Goal: Information Seeking & Learning: Learn about a topic

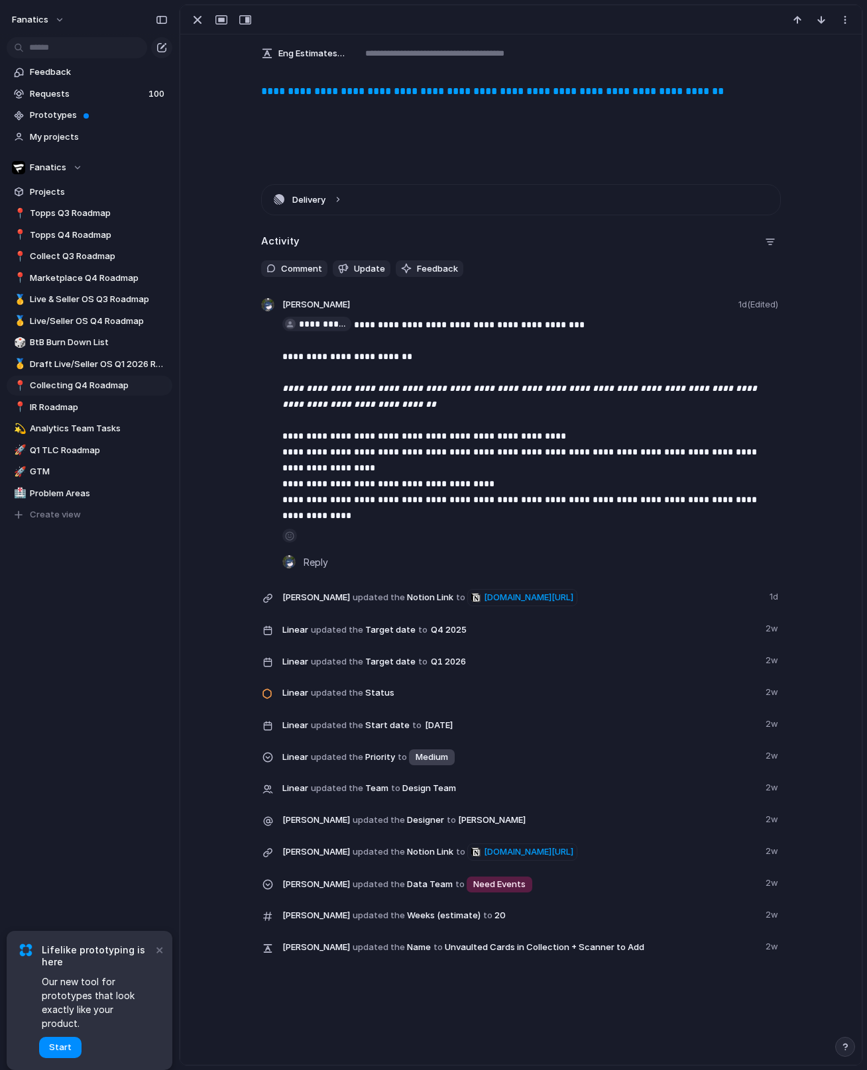
scroll to position [386, 0]
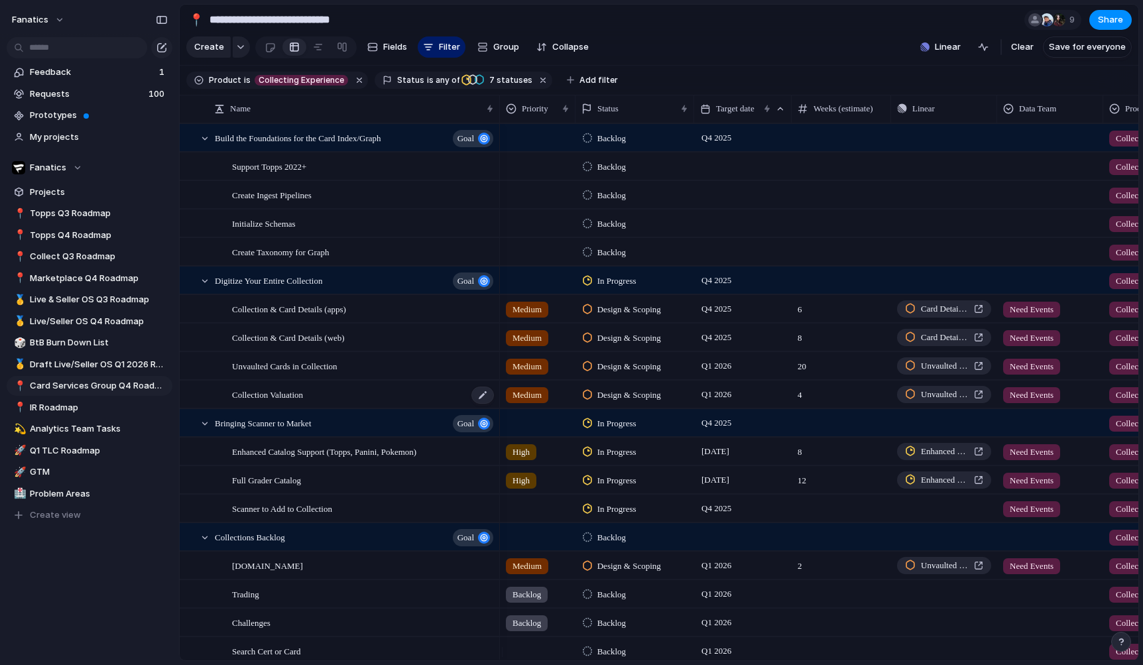
click at [386, 408] on div "Collection Valuation" at bounding box center [363, 394] width 263 height 27
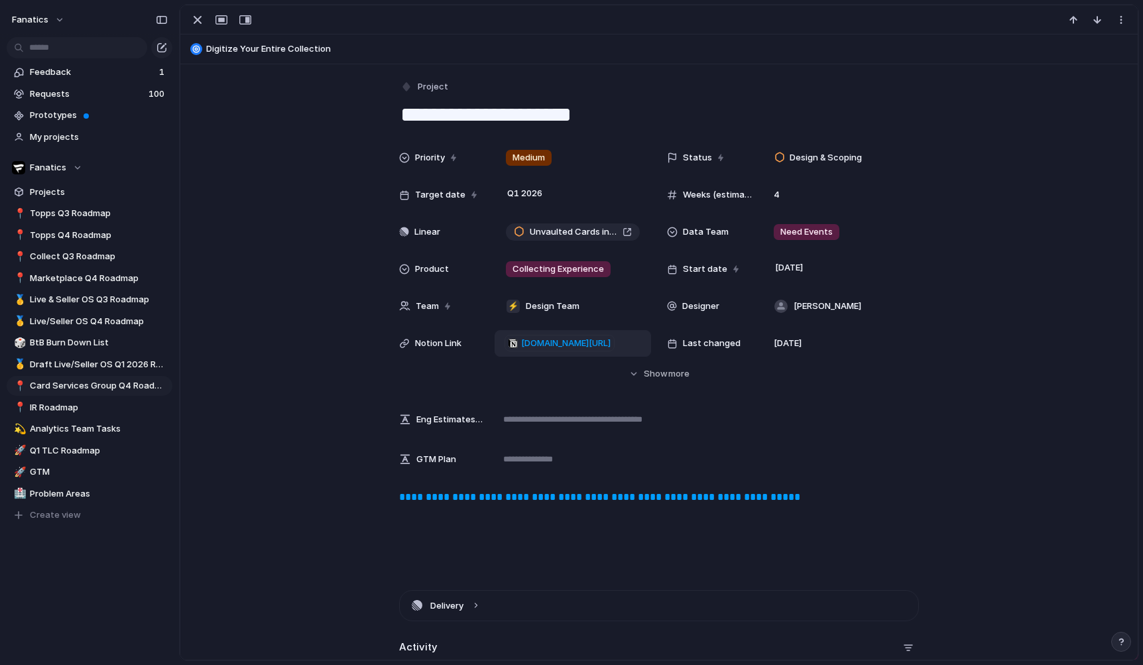
click at [589, 344] on span "[DOMAIN_NAME][URL]" at bounding box center [565, 343] width 89 height 13
click at [528, 351] on p "**********" at bounding box center [572, 343] width 147 height 95
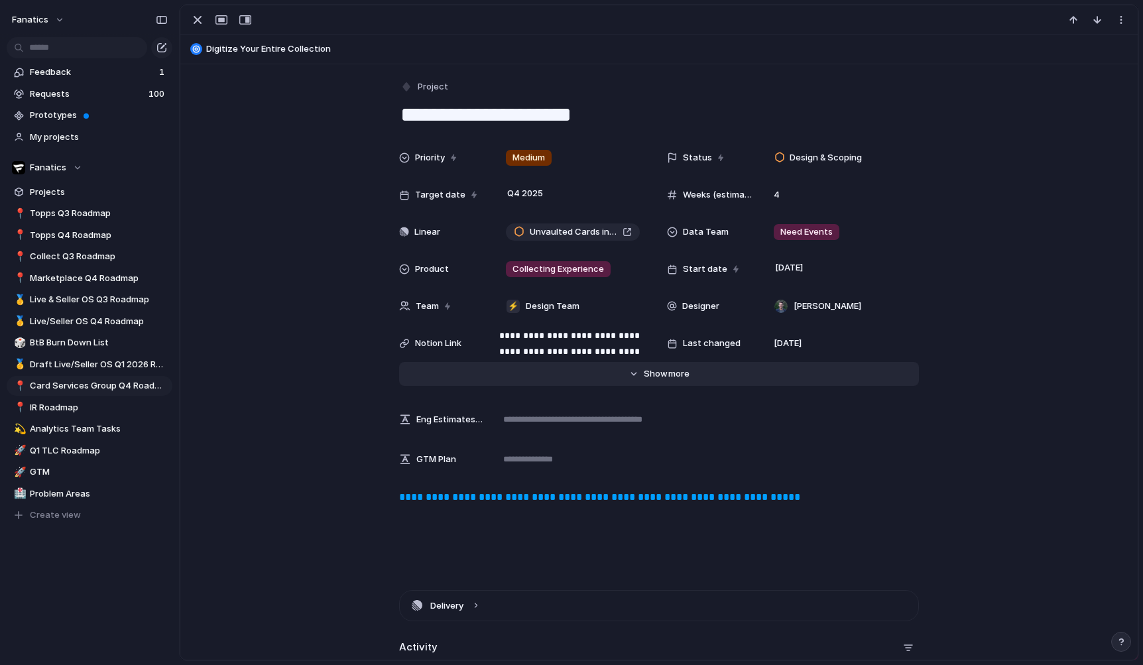
click at [526, 381] on button "Hide Show more" at bounding box center [659, 374] width 520 height 24
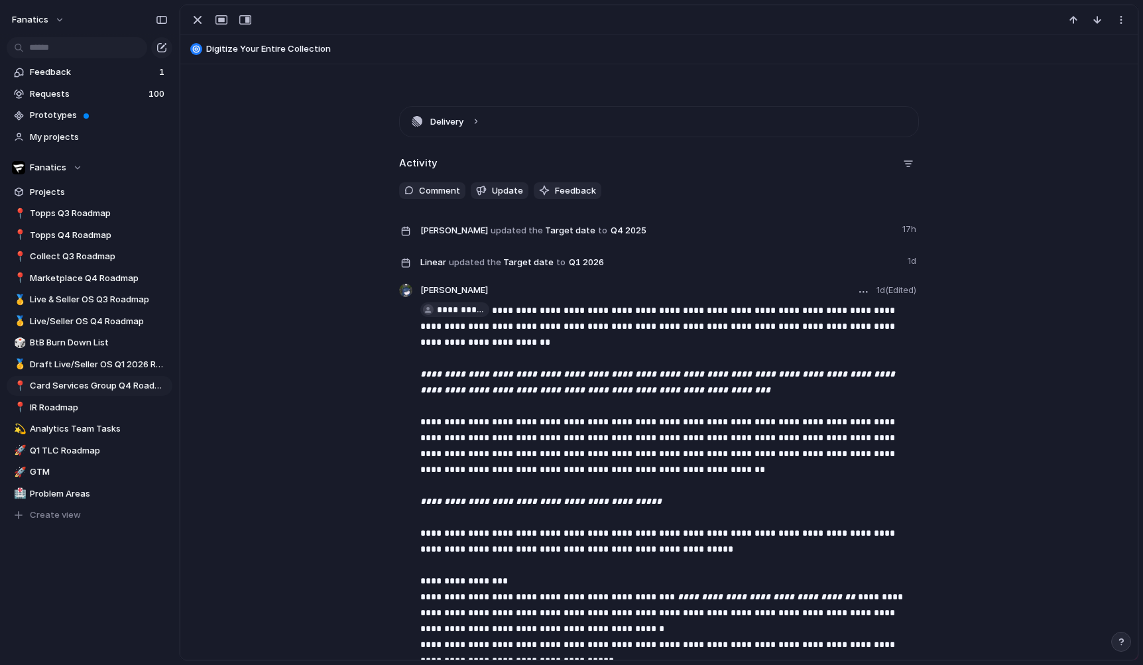
scroll to position [1110, 0]
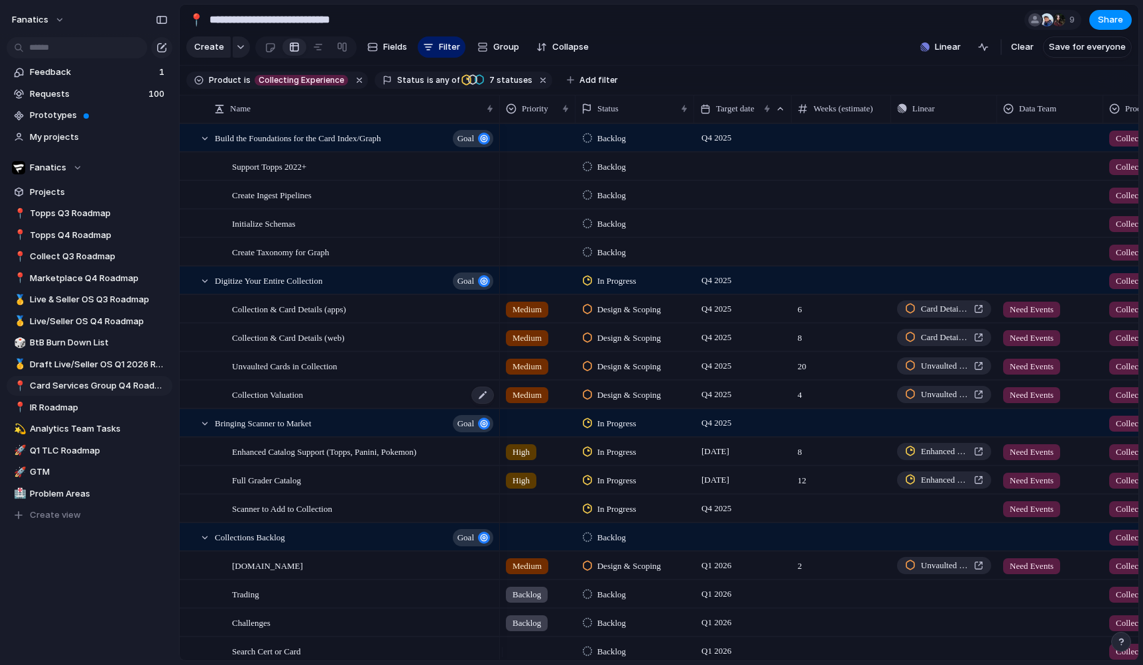
click at [363, 408] on div "Collection Valuation" at bounding box center [363, 394] width 263 height 27
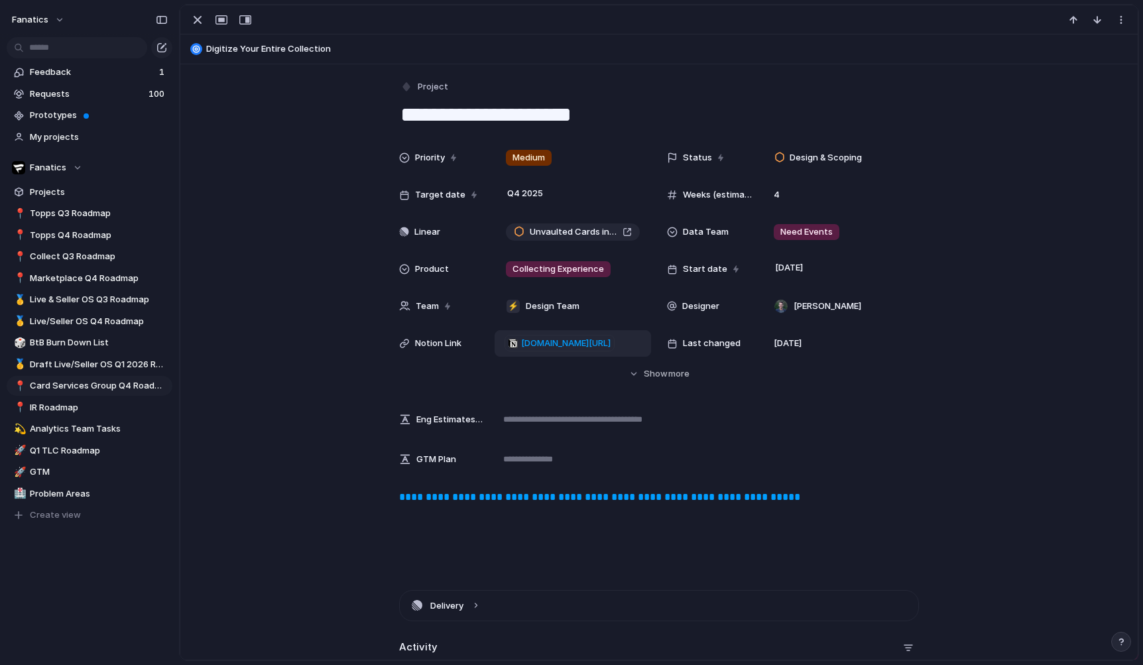
click at [594, 341] on span "[DOMAIN_NAME][URL]" at bounding box center [565, 343] width 89 height 13
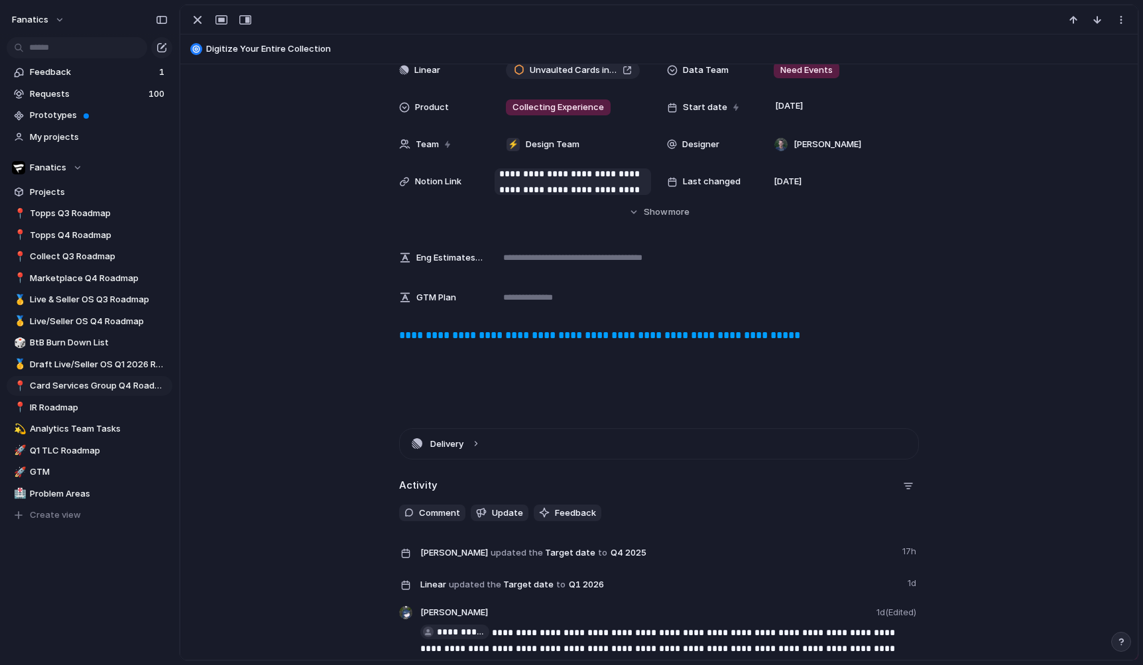
scroll to position [124, 0]
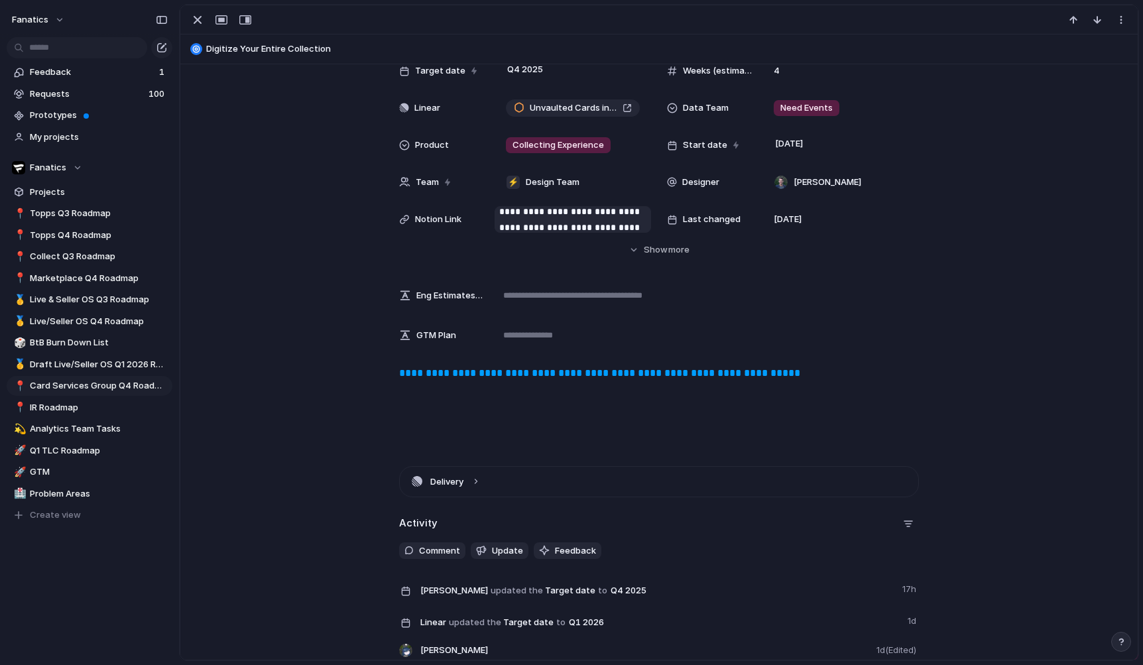
click at [575, 215] on p "**********" at bounding box center [572, 219] width 147 height 95
click at [331, 268] on div "**********" at bounding box center [658, 185] width 925 height 329
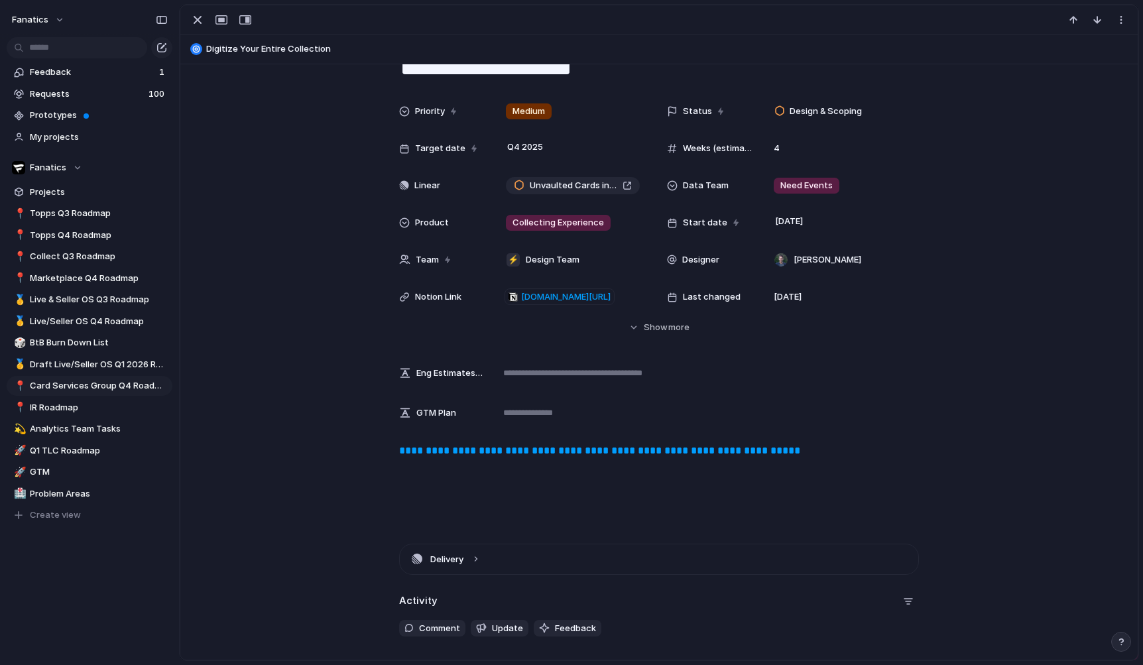
scroll to position [46, 0]
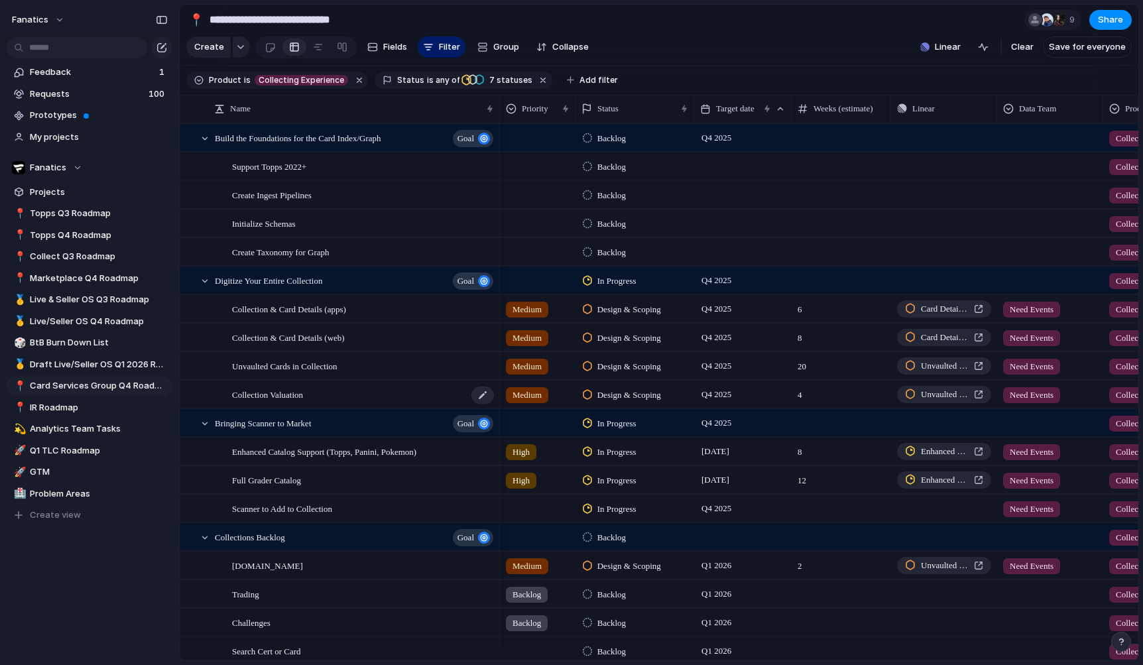
click at [290, 402] on span "Collection Valuation" at bounding box center [267, 393] width 71 height 15
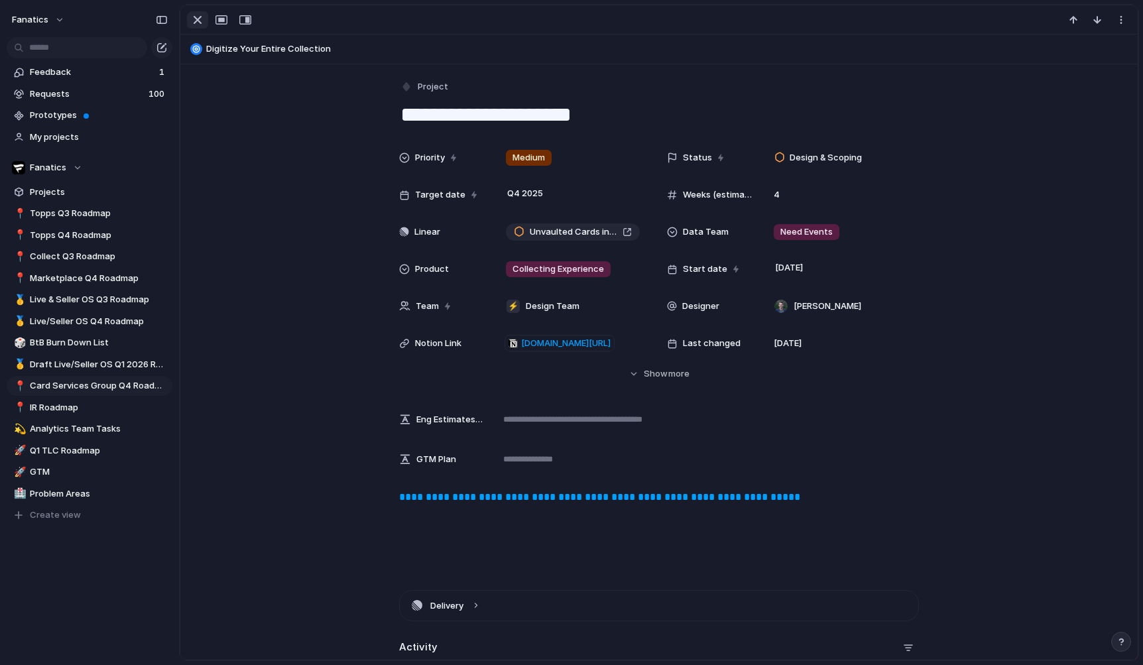
click at [196, 25] on div "button" at bounding box center [198, 20] width 16 height 16
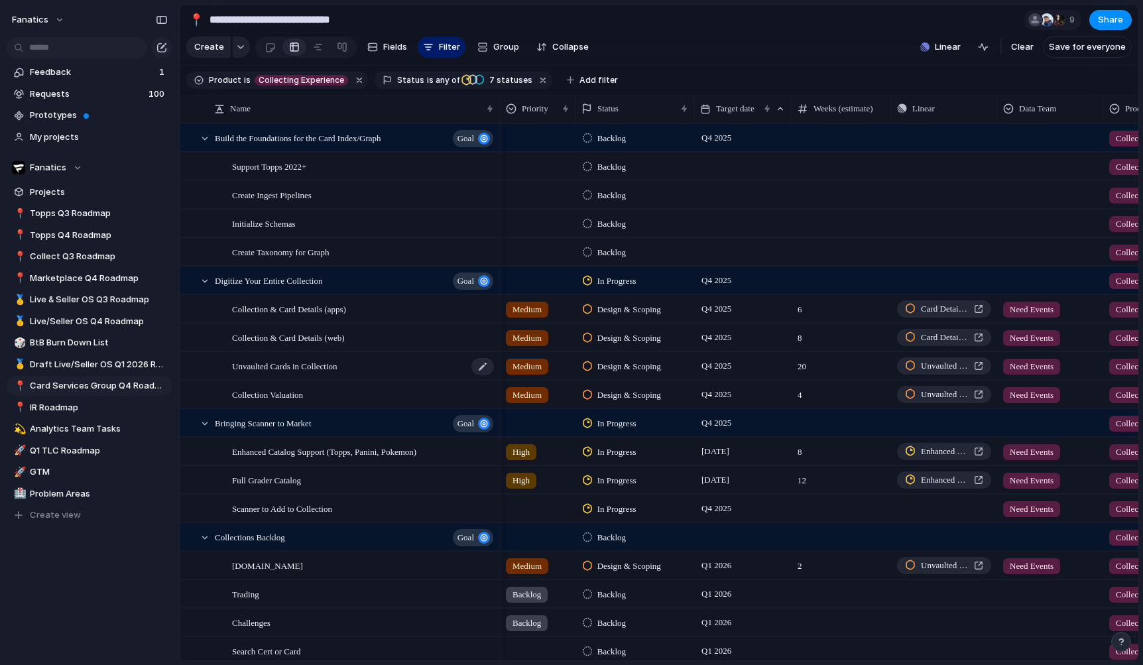
click at [363, 378] on div "Unvaulted Cards in Collection" at bounding box center [363, 366] width 263 height 27
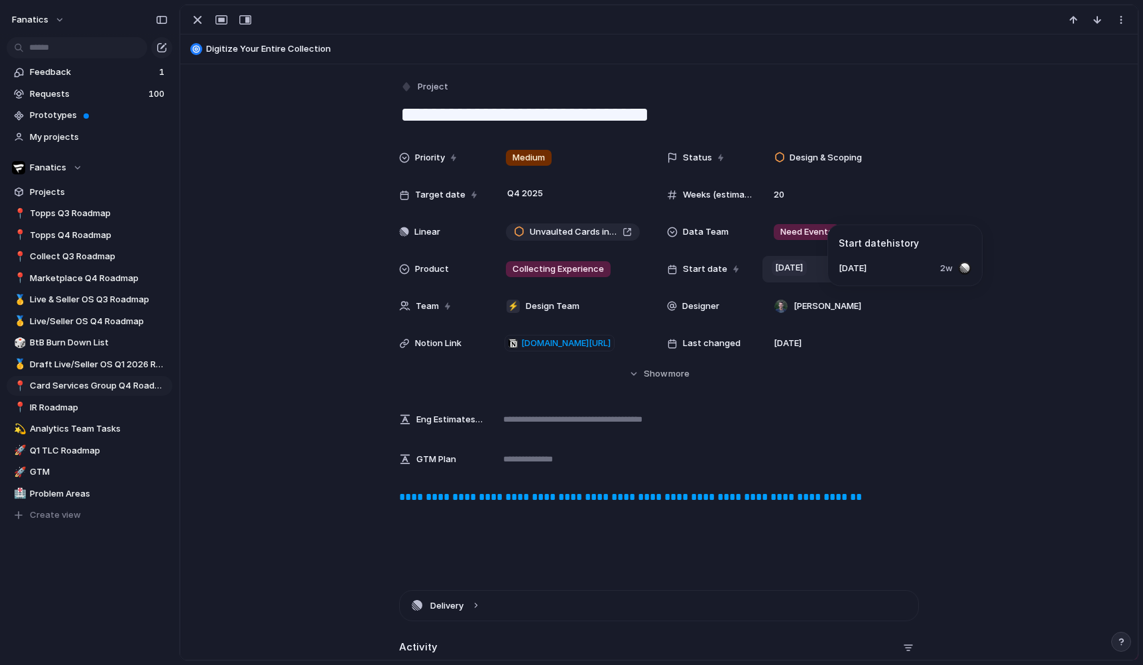
click at [793, 274] on span "[DATE]" at bounding box center [789, 268] width 35 height 16
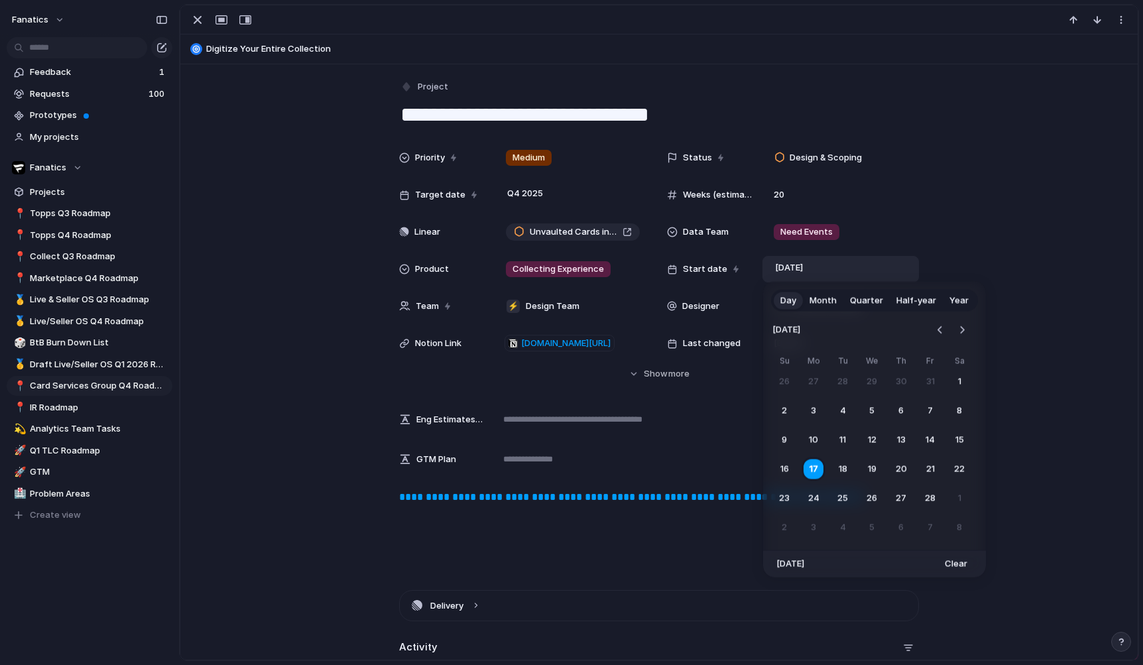
click at [695, 464] on div "Day Month Quarter Half-year Year February 2025 Su Mo Tu We Th Fr Sa 26 27 28 29…" at bounding box center [571, 332] width 1143 height 665
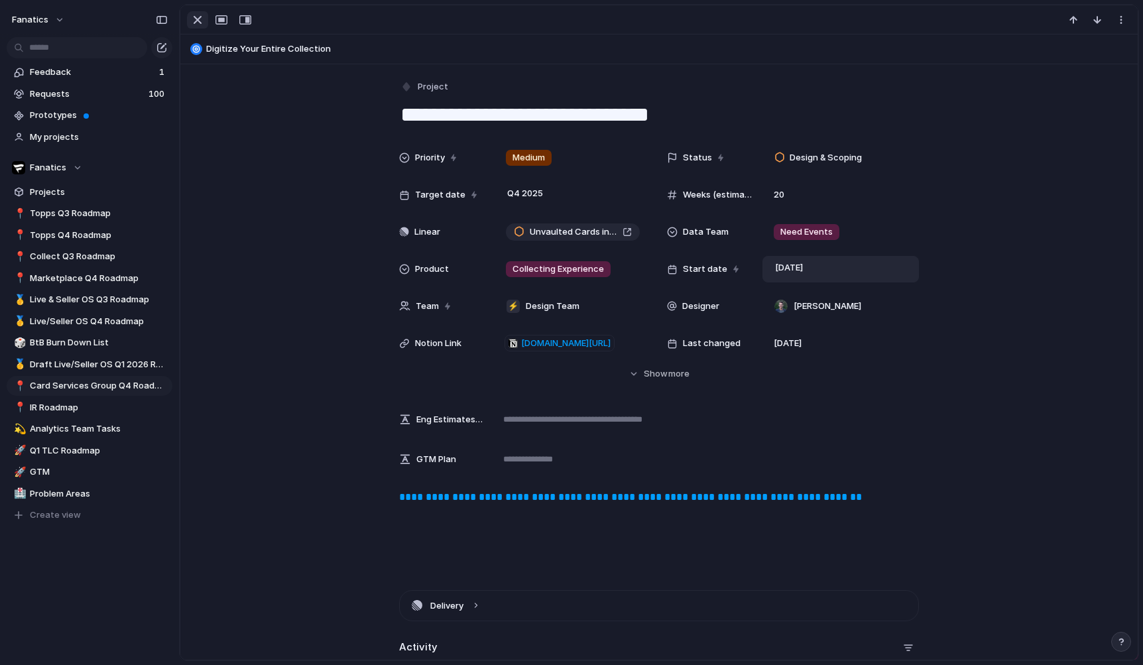
click at [205, 22] on button "button" at bounding box center [197, 19] width 21 height 17
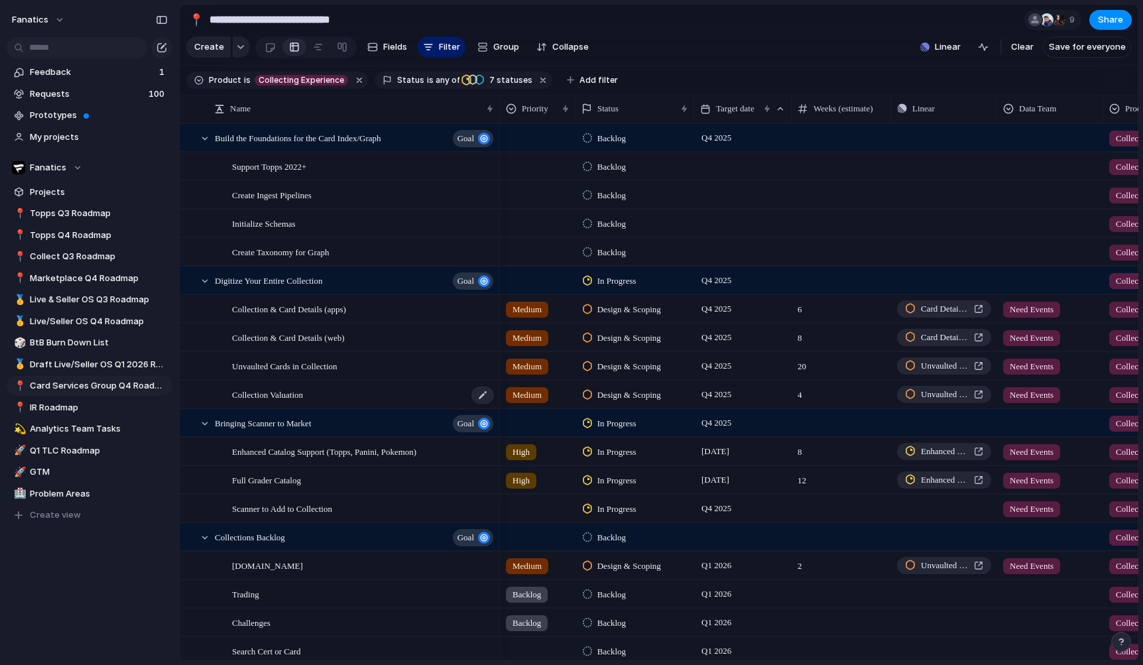
click at [303, 402] on span "Collection Valuation" at bounding box center [267, 393] width 71 height 15
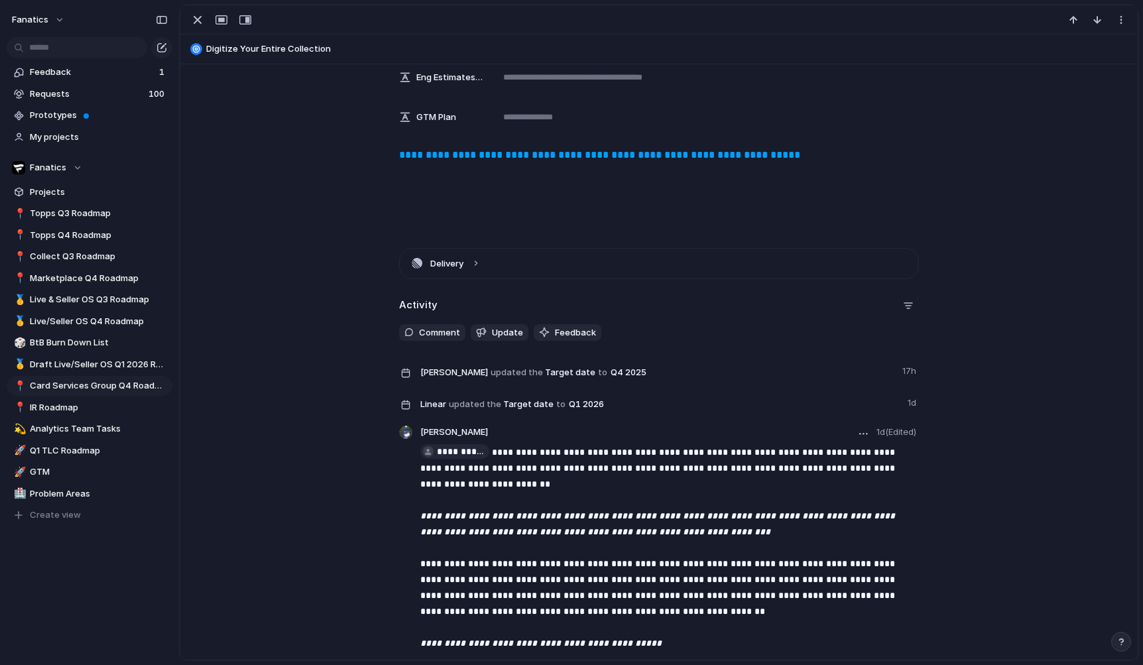
scroll to position [673, 0]
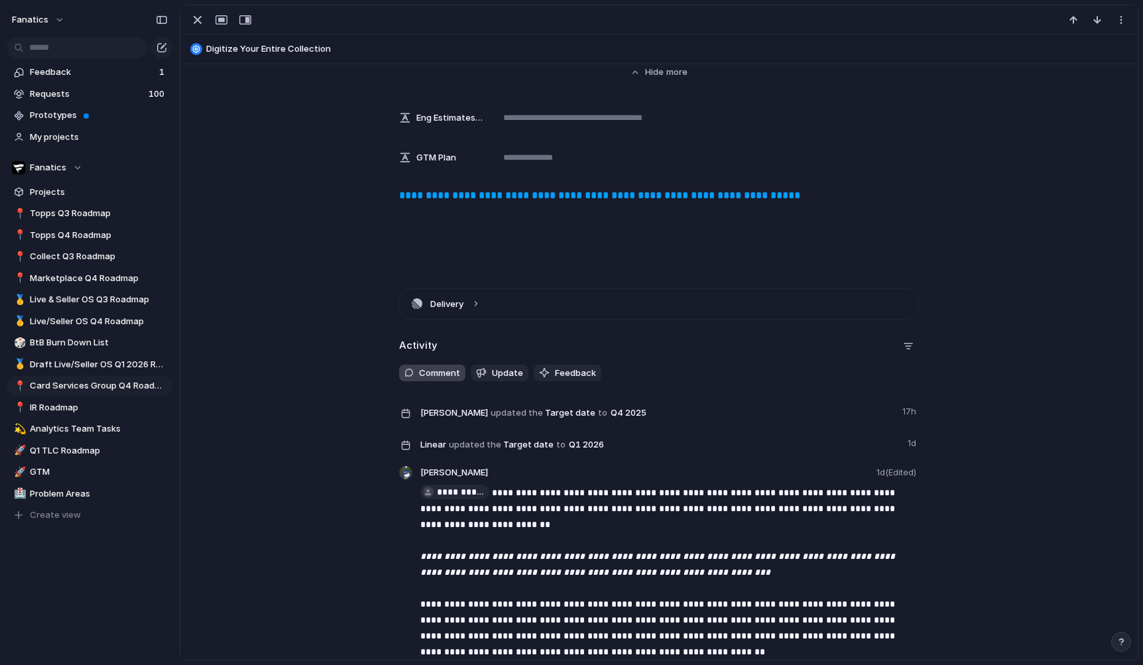
click at [430, 378] on span "Comment" at bounding box center [439, 373] width 41 height 13
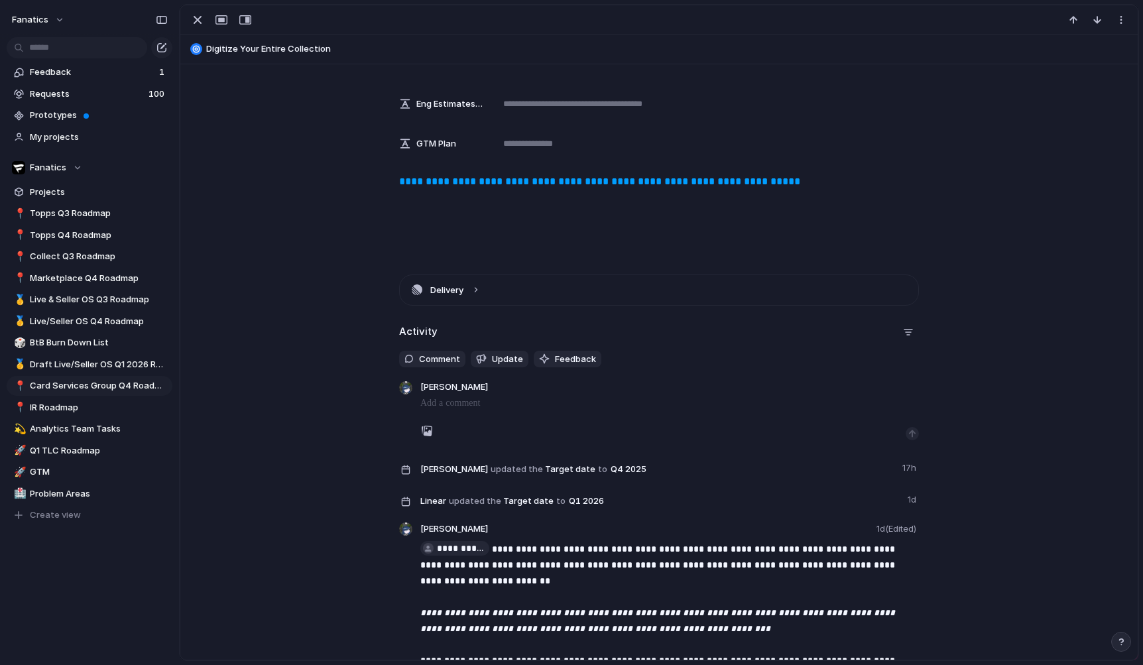
scroll to position [687, 0]
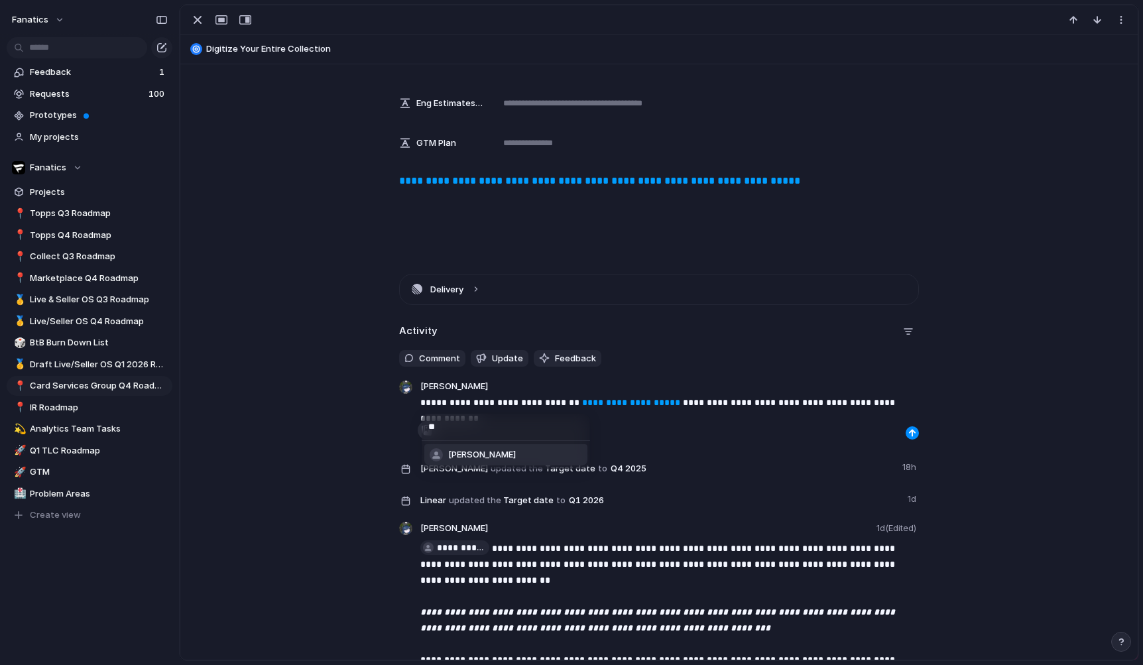
type input "***"
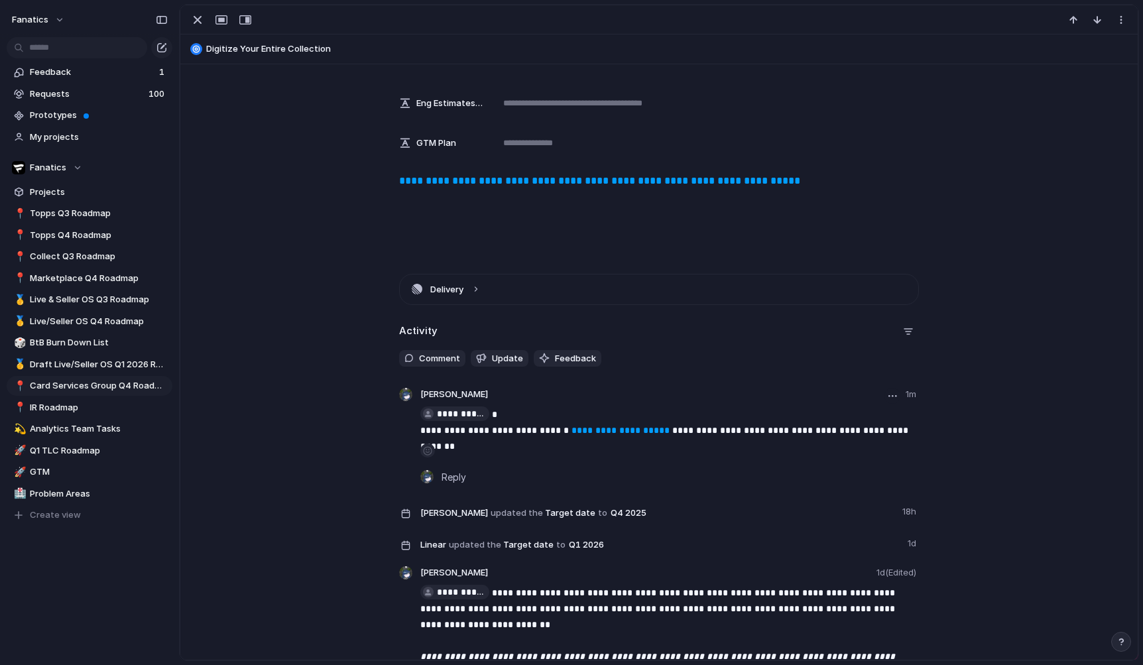
click at [888, 397] on div "button" at bounding box center [892, 396] width 9 height 2
click at [850, 423] on span "Edit" at bounding box center [844, 424] width 16 height 13
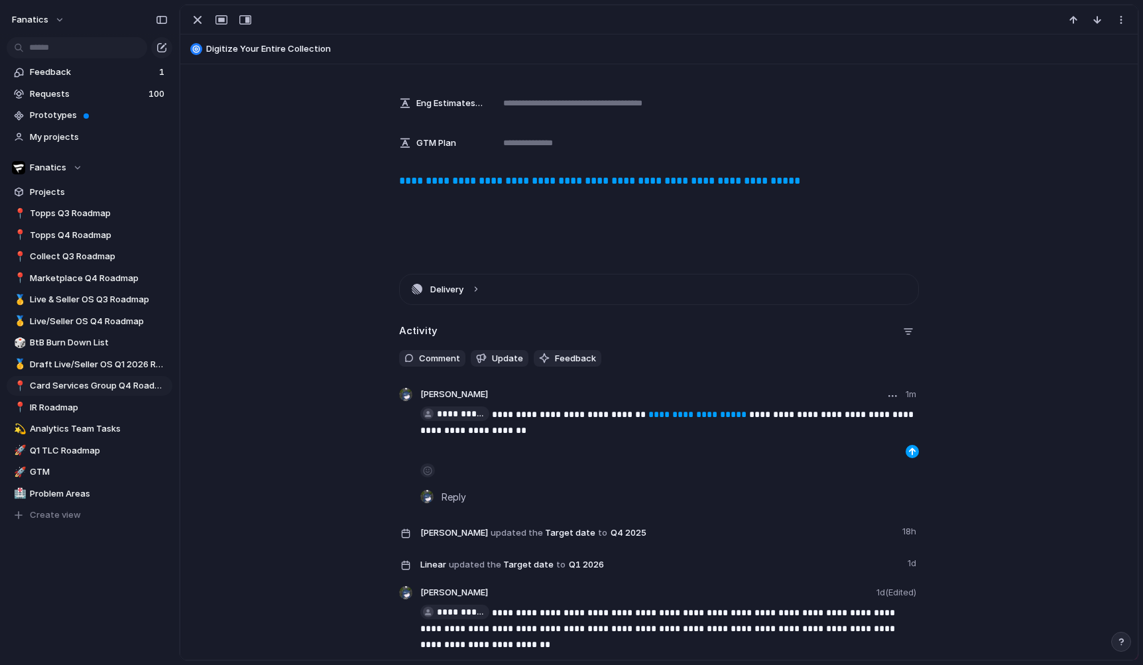
click at [909, 455] on div "button" at bounding box center [912, 451] width 8 height 8
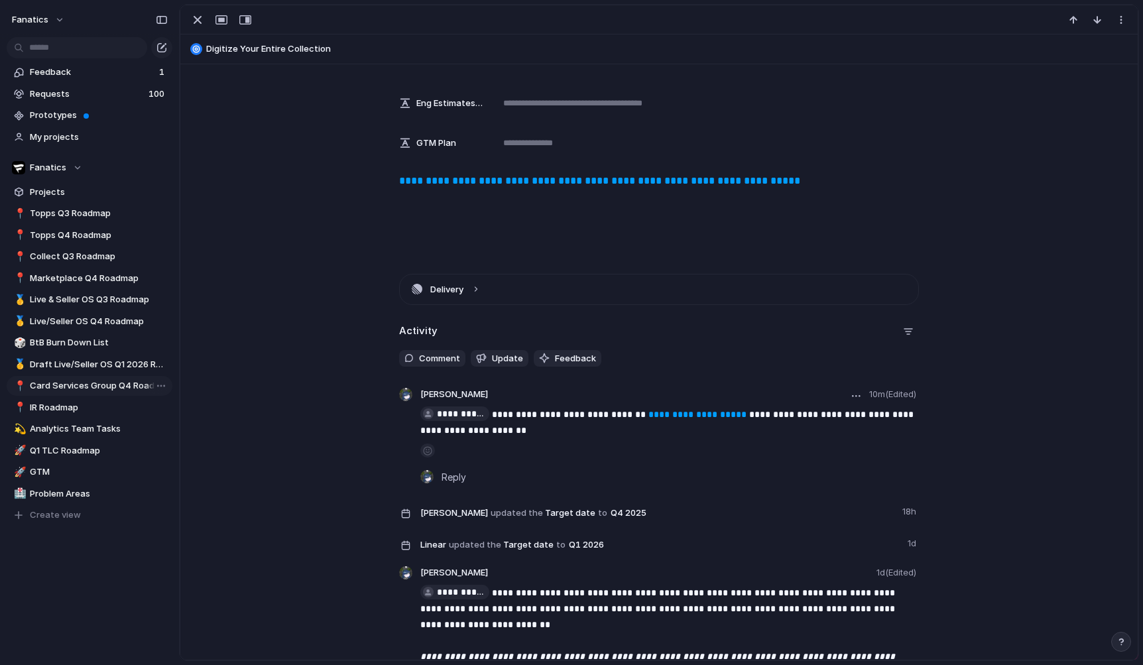
click at [72, 384] on span "Card Services Group Q4 Roadmap" at bounding box center [99, 385] width 138 height 13
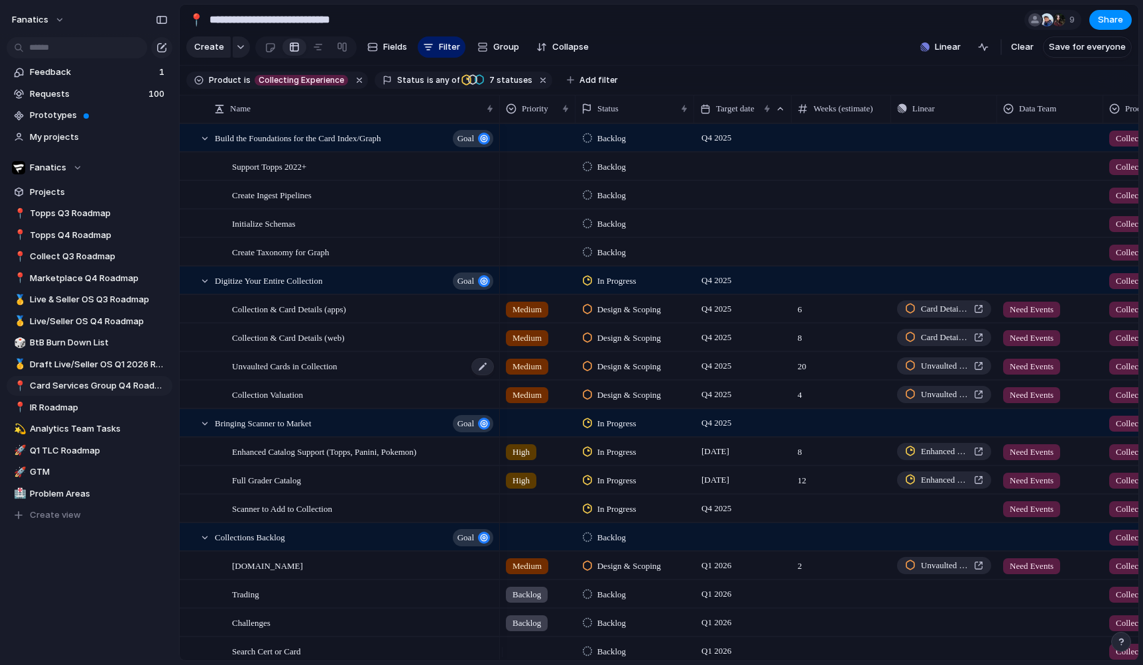
click at [301, 373] on span "Unvaulted Cards in Collection" at bounding box center [284, 365] width 105 height 15
